Goal: Transaction & Acquisition: Purchase product/service

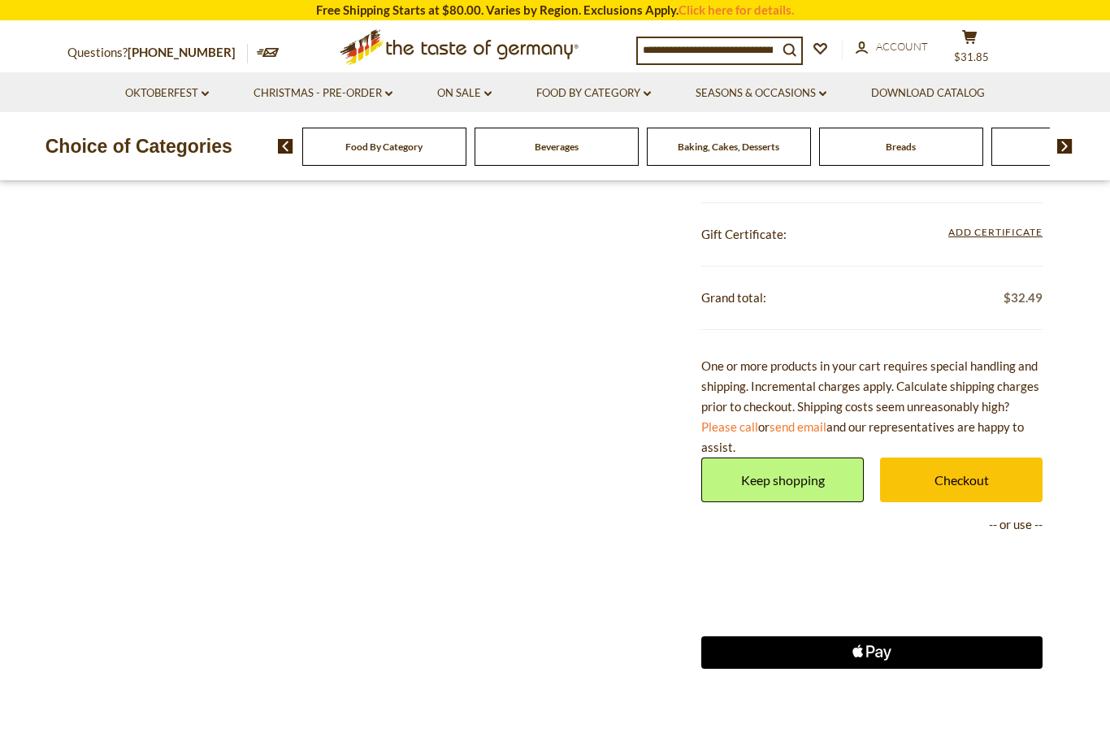
scroll to position [624, 0]
